Goal: Complete application form

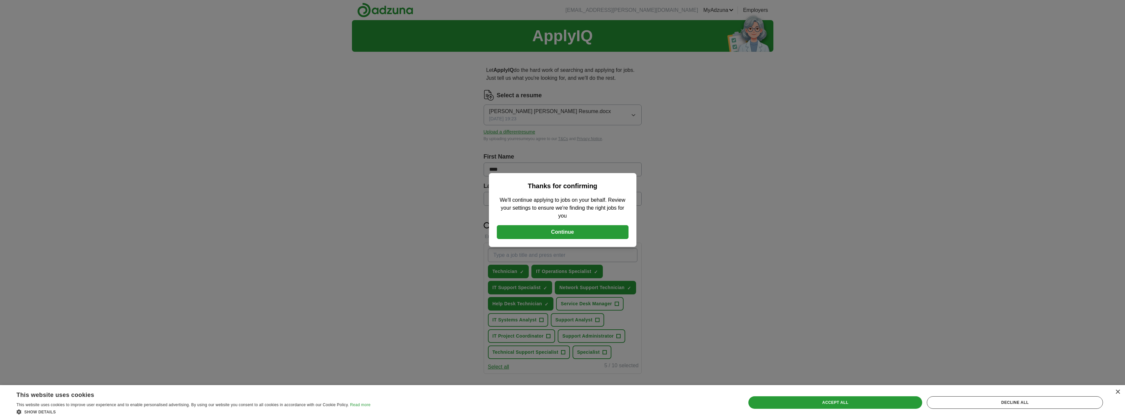
click at [560, 230] on button "Continue" at bounding box center [563, 232] width 132 height 14
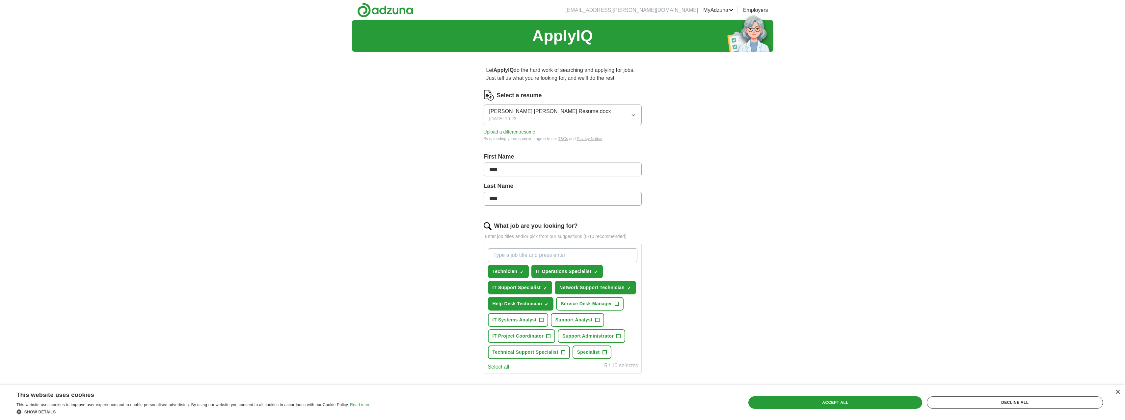
click at [520, 130] on button "Upload a different resume" at bounding box center [510, 131] width 52 height 7
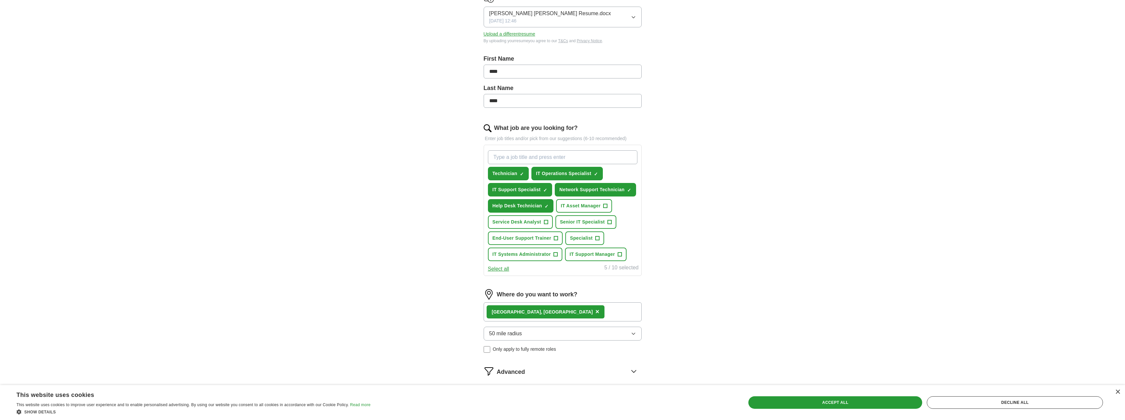
scroll to position [132, 0]
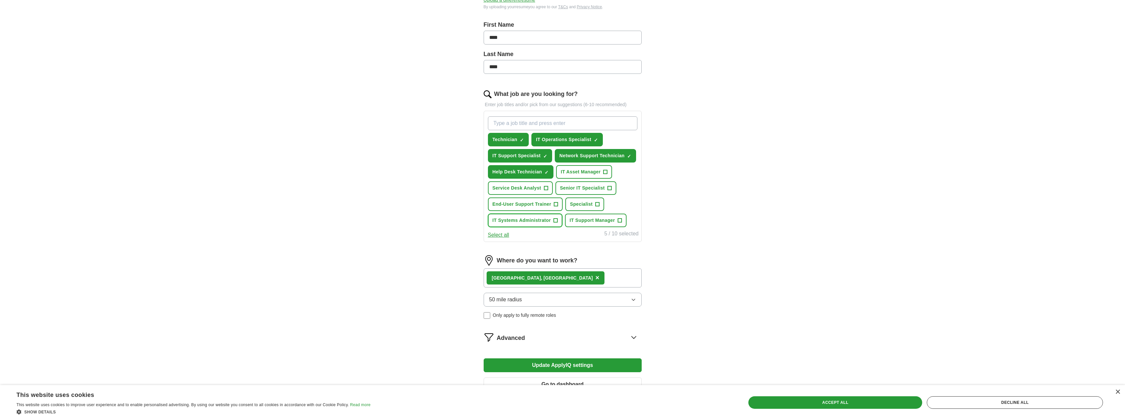
click at [556, 220] on span "+" at bounding box center [556, 220] width 4 height 5
click at [620, 220] on span "+" at bounding box center [620, 220] width 4 height 5
click at [555, 203] on span "+" at bounding box center [556, 204] width 4 height 5
click at [599, 203] on span "+" at bounding box center [598, 204] width 4 height 5
click at [609, 187] on span "+" at bounding box center [610, 187] width 4 height 5
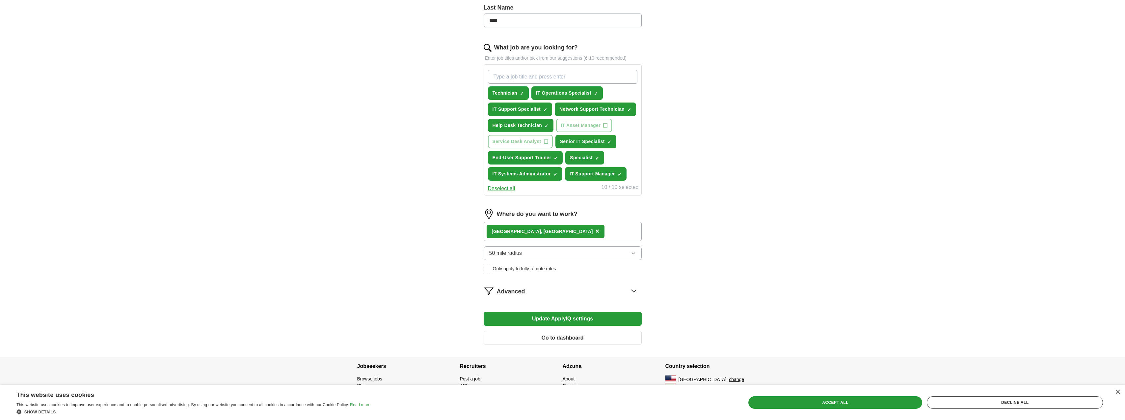
scroll to position [181, 0]
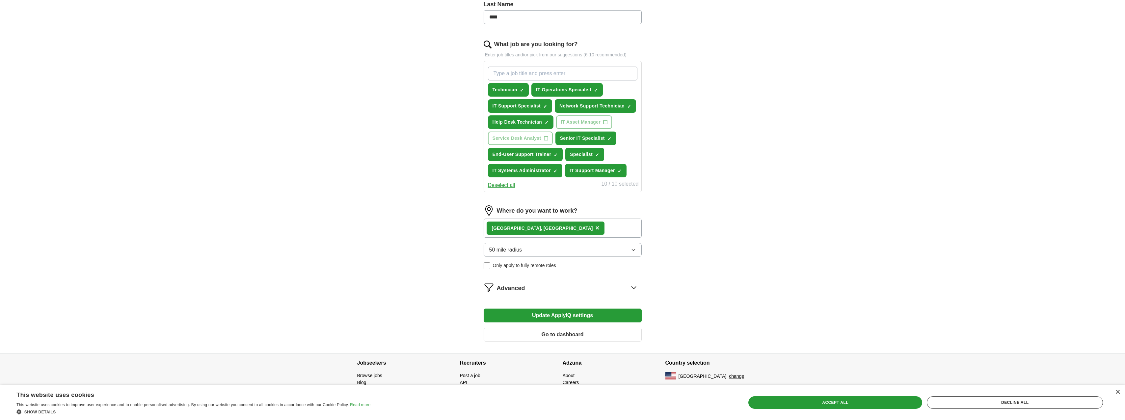
click at [552, 314] on button "Update ApplyIQ settings" at bounding box center [563, 315] width 158 height 14
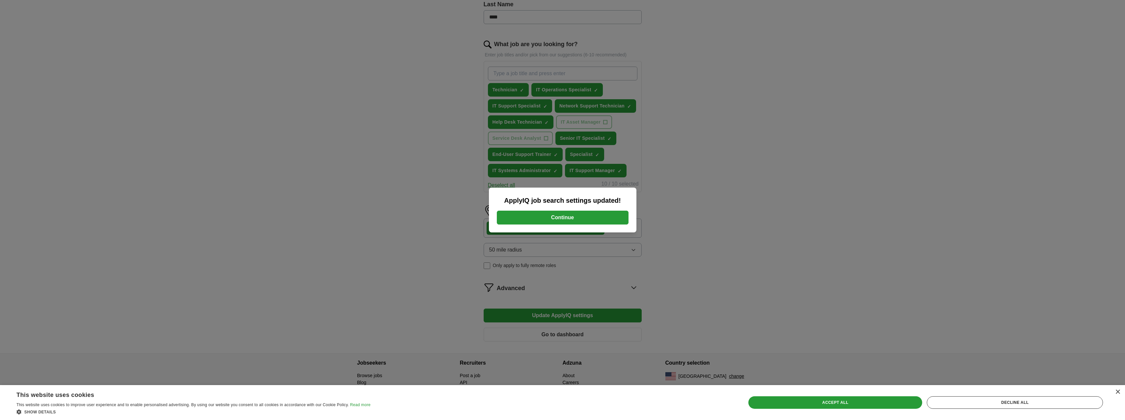
click at [561, 218] on button "Continue" at bounding box center [563, 217] width 132 height 14
